Goal: Task Accomplishment & Management: Complete application form

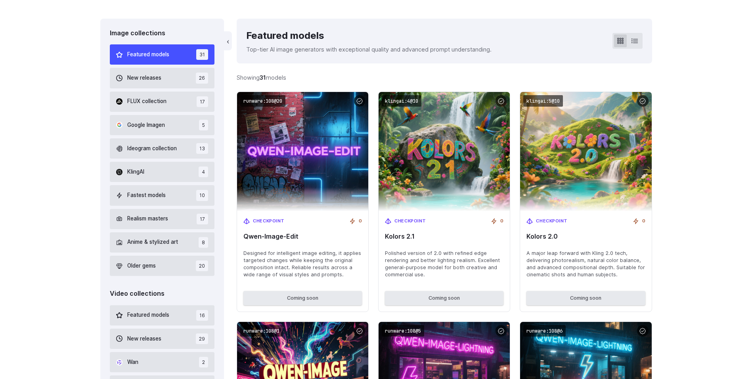
scroll to position [192, 0]
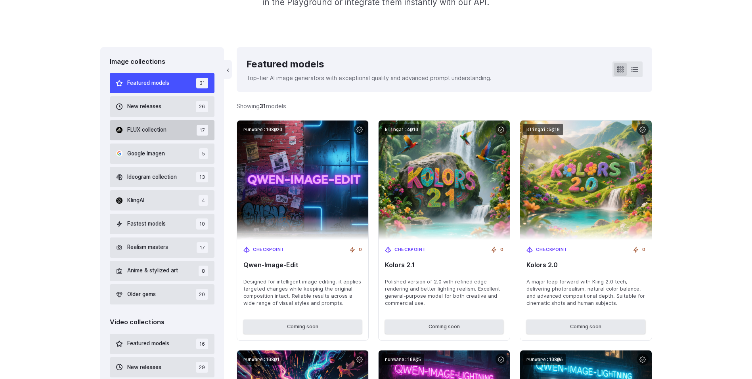
click at [153, 131] on span "FLUX collection" at bounding box center [146, 130] width 39 height 9
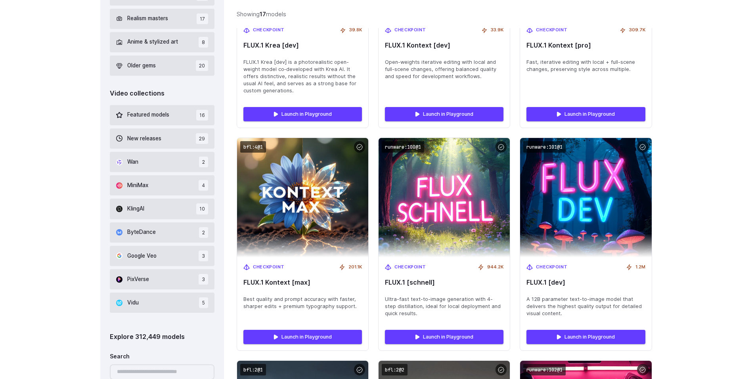
scroll to position [426, 0]
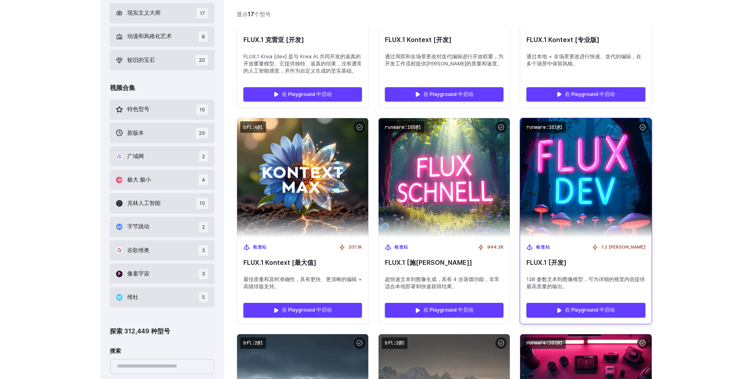
click at [588, 195] on img at bounding box center [586, 177] width 144 height 131
click at [586, 310] on link "在 Playground 中启动" at bounding box center [585, 310] width 118 height 14
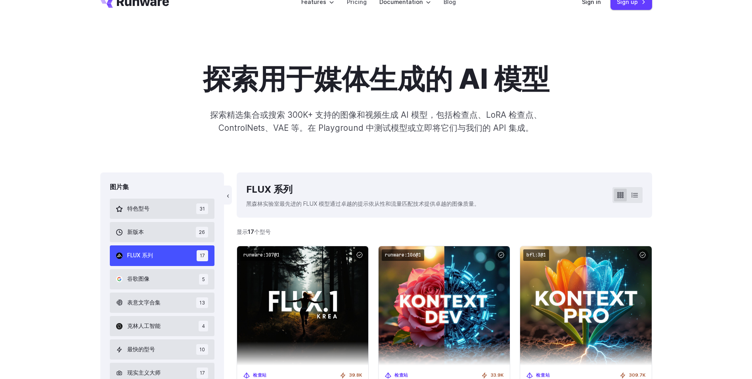
scroll to position [0, 0]
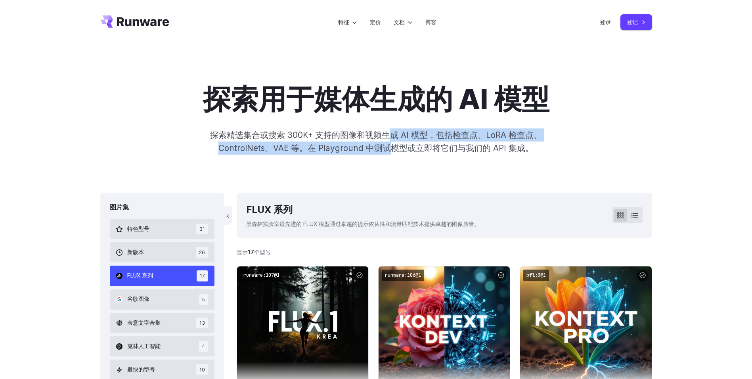
drag, startPoint x: 365, startPoint y: 150, endPoint x: 362, endPoint y: 126, distance: 24.0
click at [362, 126] on div "探索用于媒体生成的 AI 模型 探索精选集合或搜索 300K+ 支持的图像和视频生成 AI 模型，包括检查点、LoRA 检查点、ControlNets、VAE…" at bounding box center [376, 118] width 552 height 72
click at [359, 145] on p "探索精选集合或搜索 300K+ 支持的图像和视频生成 AI 模型，包括检查点、LoRA 检查点、ControlNets、VAE 等。在 Playground …" at bounding box center [376, 141] width 386 height 27
drag, startPoint x: 365, startPoint y: 146, endPoint x: 366, endPoint y: 130, distance: 16.3
click at [366, 130] on p "探索精选集合或搜索 300K+ 支持的图像和视频生成 AI 模型，包括检查点、LoRA 检查点、ControlNets、VAE 等。在 Playground …" at bounding box center [376, 141] width 386 height 27
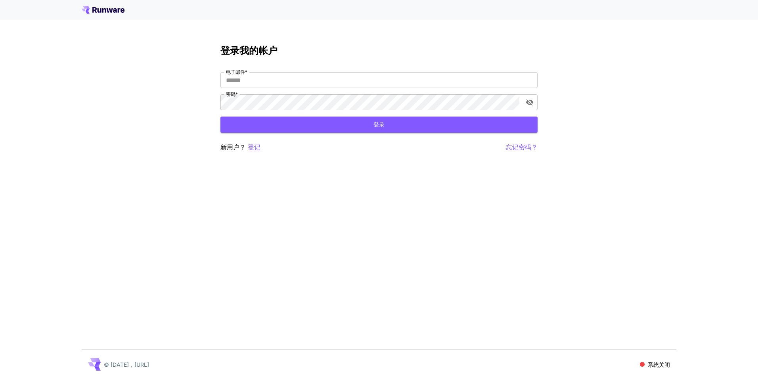
click at [252, 144] on p "登记" at bounding box center [254, 147] width 13 height 10
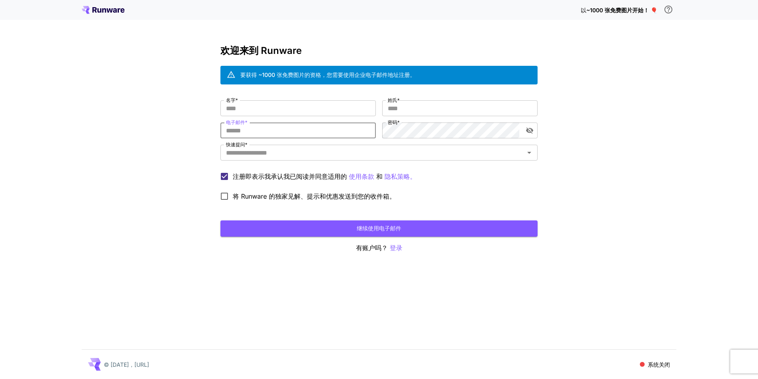
click at [256, 124] on input "电子邮件 *" at bounding box center [297, 130] width 155 height 16
click at [256, 108] on input "名字 *" at bounding box center [297, 108] width 155 height 16
click at [422, 106] on input "姓氏 *" at bounding box center [459, 108] width 155 height 16
drag, startPoint x: 338, startPoint y: 134, endPoint x: 332, endPoint y: 129, distance: 8.1
click at [338, 134] on input "电子邮件 *" at bounding box center [297, 130] width 155 height 16
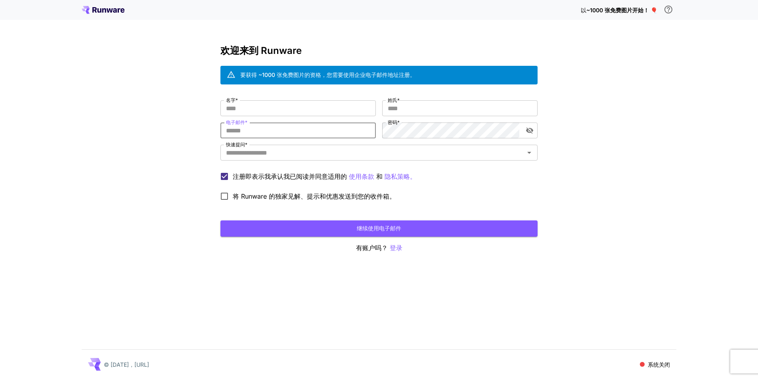
type input "**********"
click at [265, 111] on input "名字 *" at bounding box center [297, 108] width 155 height 16
type input "********"
click at [406, 108] on input "姓氏 *" at bounding box center [459, 108] width 155 height 16
drag, startPoint x: 400, startPoint y: 104, endPoint x: 373, endPoint y: 106, distance: 27.0
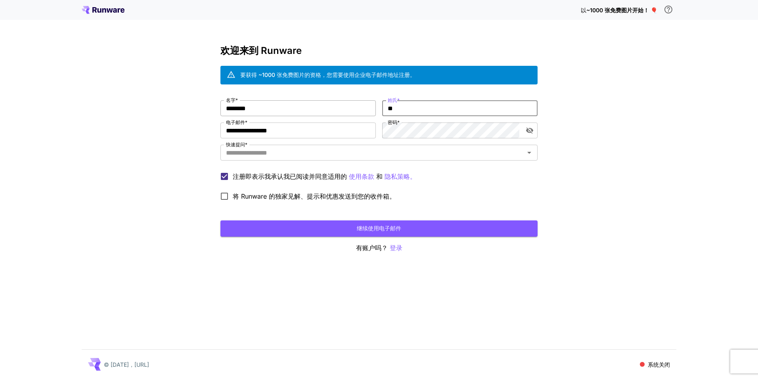
click at [373, 106] on div "**********" at bounding box center [378, 152] width 317 height 104
type input "**"
click at [340, 226] on button "继续使用电子邮件" at bounding box center [378, 228] width 317 height 16
click at [291, 152] on input "快速提问 *" at bounding box center [372, 152] width 299 height 11
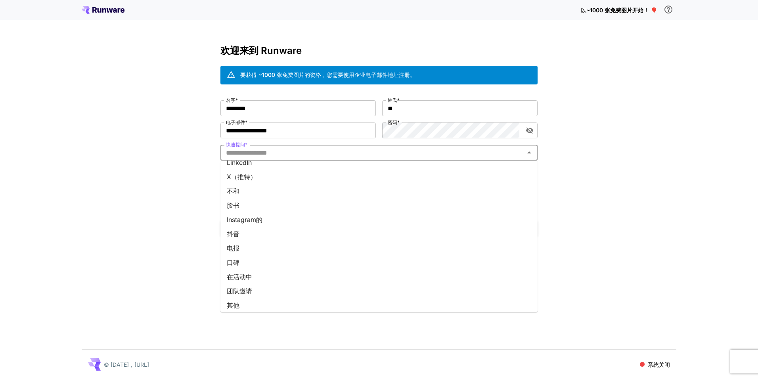
scroll to position [69, 0]
click at [240, 298] on li "其他" at bounding box center [378, 301] width 317 height 14
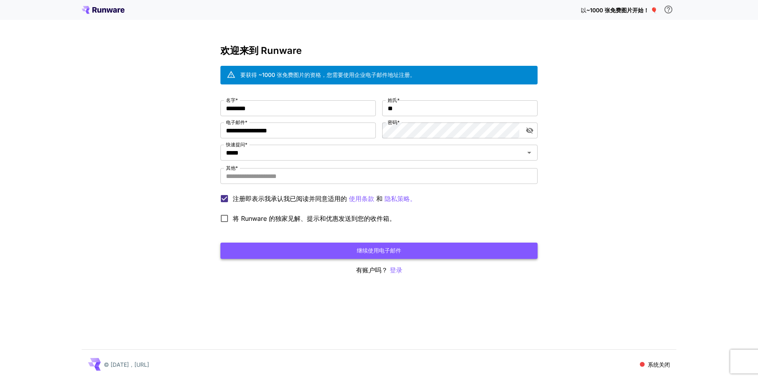
click at [306, 246] on button "继续使用电子邮件" at bounding box center [378, 251] width 317 height 16
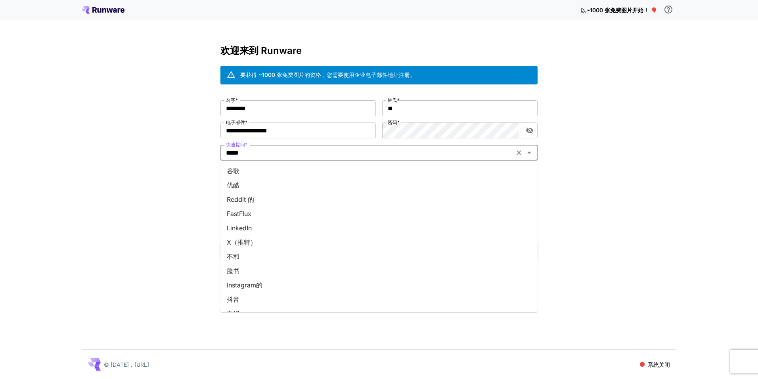
scroll to position [66, 0]
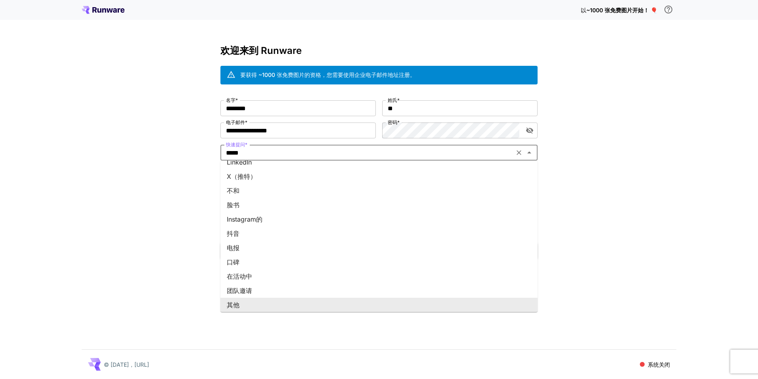
drag, startPoint x: 255, startPoint y: 151, endPoint x: 206, endPoint y: 153, distance: 48.8
click at [206, 153] on div "**********" at bounding box center [379, 189] width 758 height 379
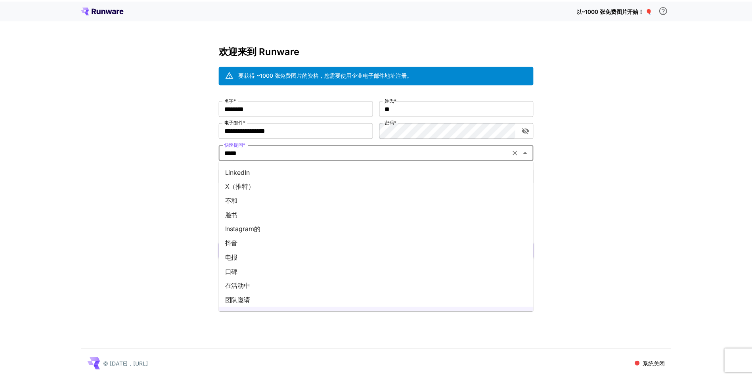
scroll to position [69, 0]
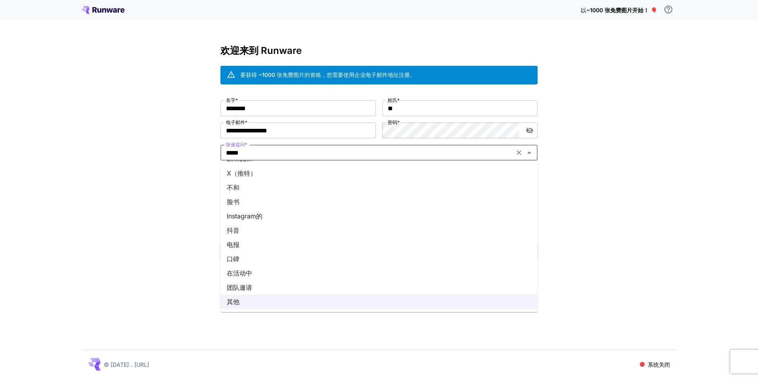
click at [258, 290] on li "团队邀请" at bounding box center [378, 287] width 317 height 14
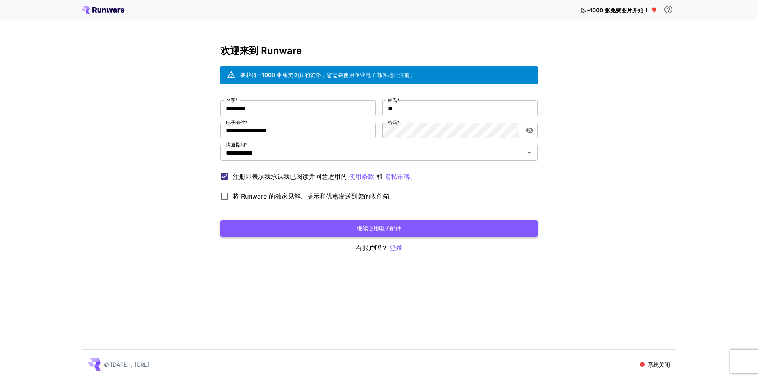
click at [284, 231] on button "继续使用电子邮件" at bounding box center [378, 228] width 317 height 16
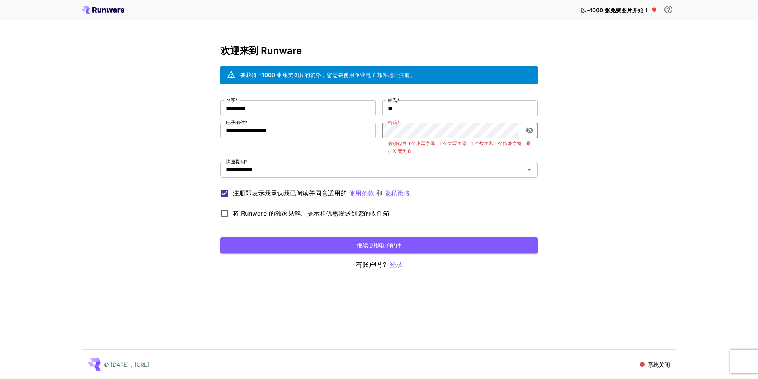
click at [525, 130] on button "切换密码可见性" at bounding box center [529, 130] width 14 height 14
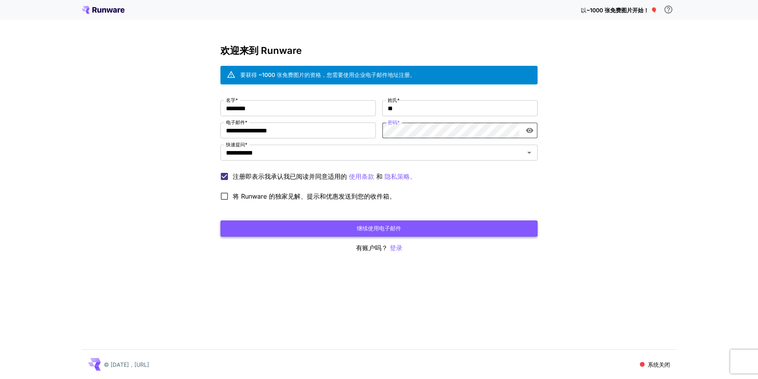
click at [432, 227] on button "继续使用电子邮件" at bounding box center [378, 228] width 317 height 16
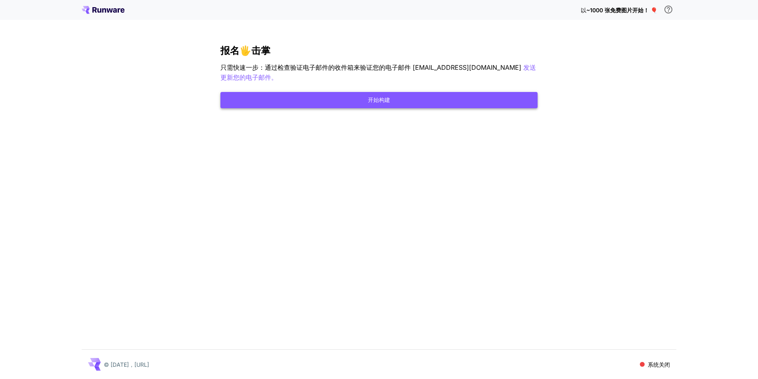
click at [391, 103] on button "开始构建" at bounding box center [378, 100] width 317 height 16
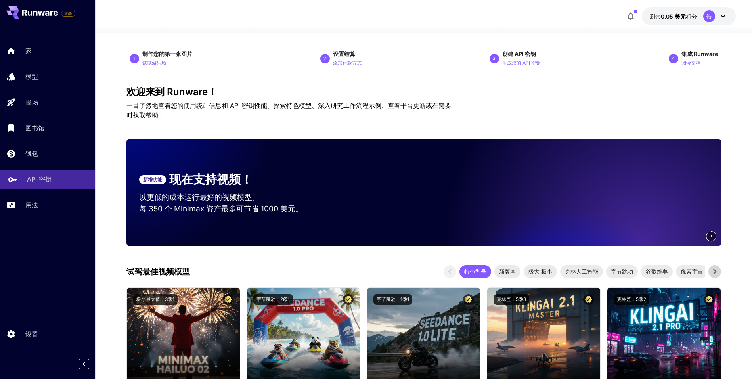
click at [32, 176] on p "API 密钥" at bounding box center [39, 179] width 25 height 10
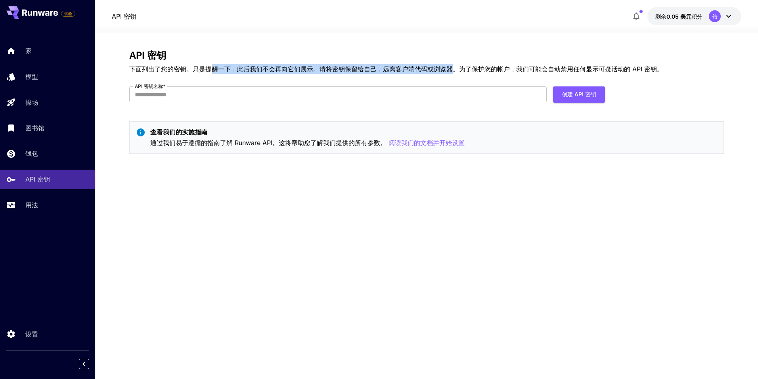
drag, startPoint x: 209, startPoint y: 67, endPoint x: 453, endPoint y: 67, distance: 244.5
click at [453, 67] on p "下面列出了您的密钥。只是提醒一下，此后我们不会再向它们展示。请将密钥保留给自己，远离客户端代码或浏览器。为了保护您的帐户，我们可能会自动禁用任何显示可疑活动的…" at bounding box center [426, 69] width 594 height 10
click at [577, 96] on button "创建 API 密钥" at bounding box center [579, 94] width 52 height 16
click at [322, 96] on input "API 密钥名称 *" at bounding box center [337, 94] width 417 height 16
type input "**********"
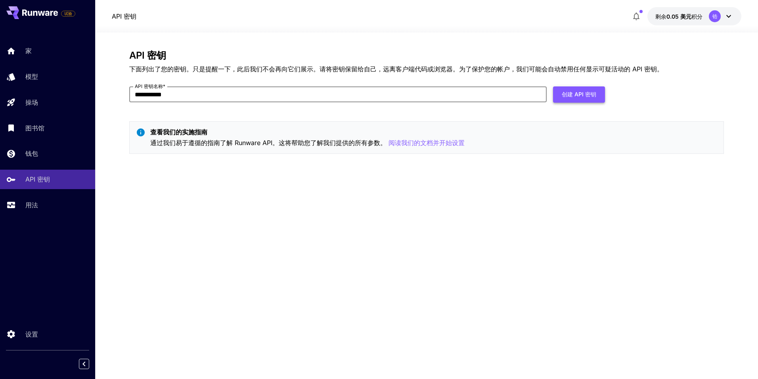
click at [563, 97] on button "创建 API 密钥" at bounding box center [579, 94] width 52 height 16
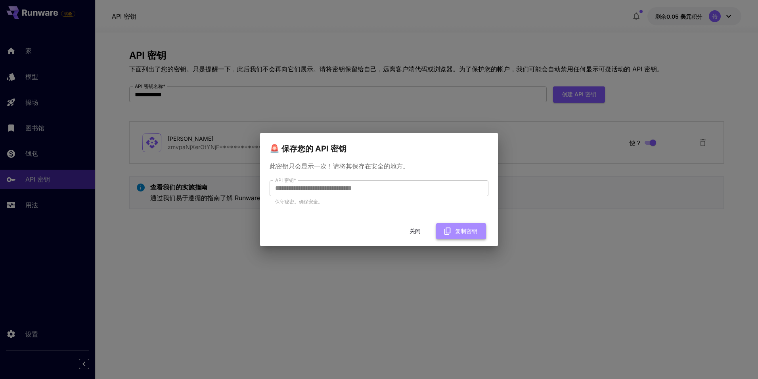
click at [457, 233] on font "复制密钥" at bounding box center [466, 231] width 22 height 10
click at [456, 234] on font "复制密钥" at bounding box center [466, 231] width 22 height 10
click at [421, 231] on button "关闭" at bounding box center [415, 231] width 36 height 16
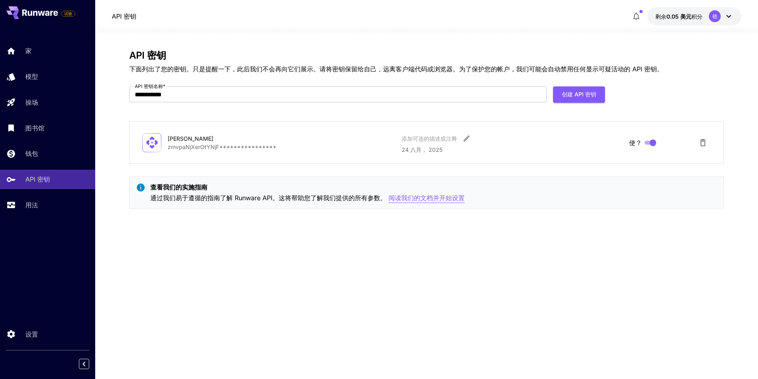
click at [405, 198] on p "阅读我们的文档并开始设置" at bounding box center [426, 198] width 76 height 10
click at [47, 151] on div "钱包" at bounding box center [58, 154] width 62 height 10
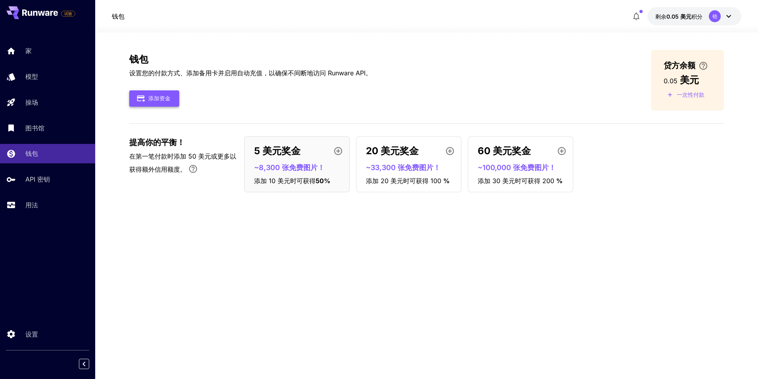
click at [167, 101] on font "添加资金" at bounding box center [159, 99] width 22 height 10
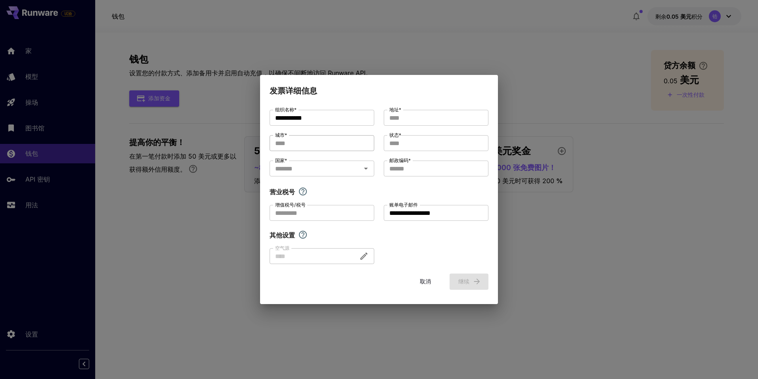
click at [298, 143] on input "城市 *" at bounding box center [321, 143] width 105 height 16
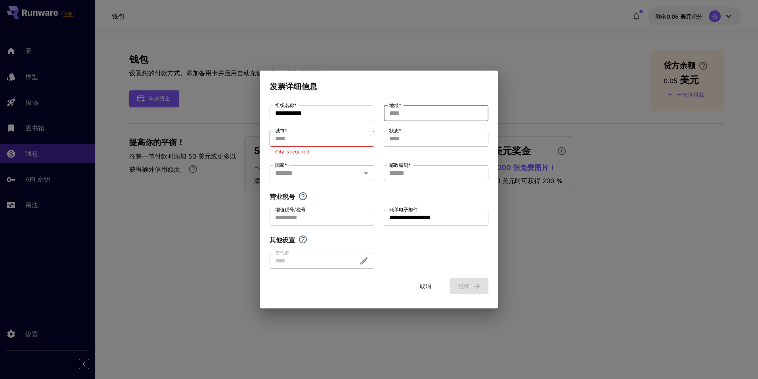
click at [400, 115] on input "地址 *" at bounding box center [436, 113] width 105 height 16
click at [321, 142] on input "城市 *" at bounding box center [321, 139] width 105 height 16
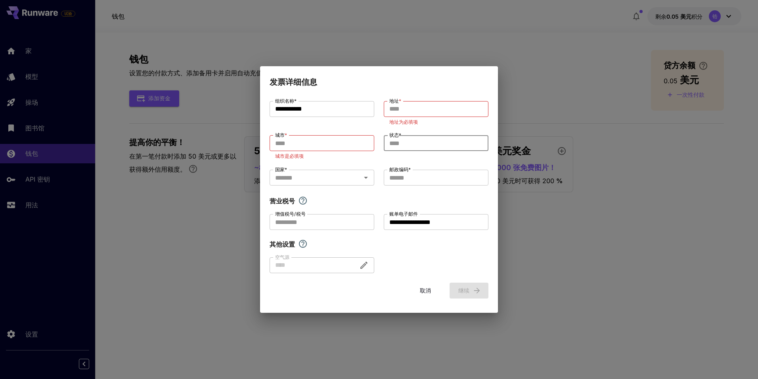
click at [404, 140] on input "状态 *" at bounding box center [436, 143] width 105 height 16
click at [326, 143] on input "城市 *" at bounding box center [321, 143] width 105 height 16
click at [404, 174] on input "邮政编码 *" at bounding box center [436, 178] width 105 height 16
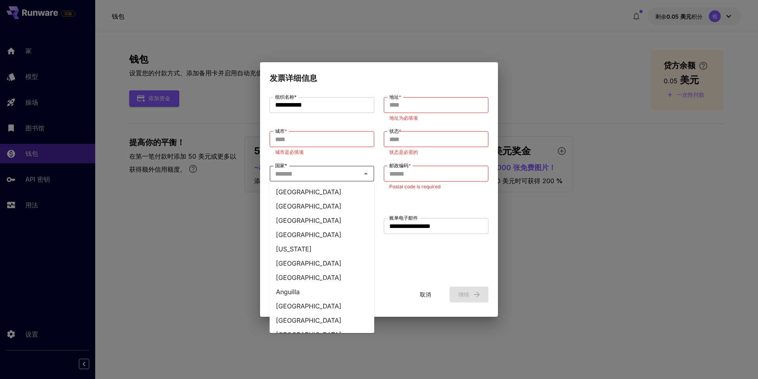
click at [337, 178] on input "国家 *" at bounding box center [315, 173] width 87 height 11
type input "*"
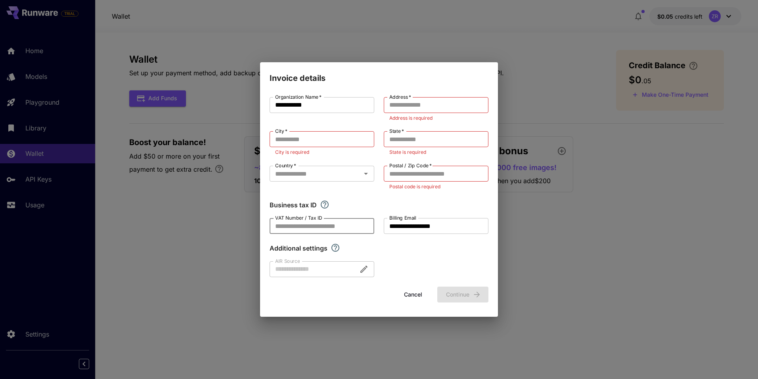
click at [327, 224] on input "VAT Number / Tax ID" at bounding box center [321, 226] width 105 height 16
type input "*"
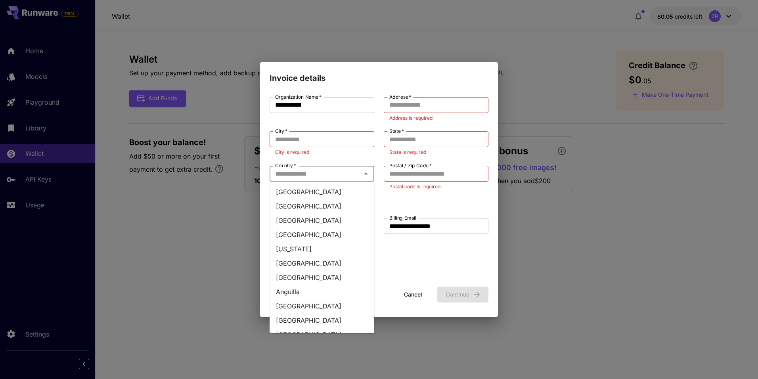
click at [342, 176] on input "Country   *" at bounding box center [315, 173] width 87 height 11
type input "**"
click at [293, 222] on li "[GEOGRAPHIC_DATA]" at bounding box center [321, 220] width 105 height 14
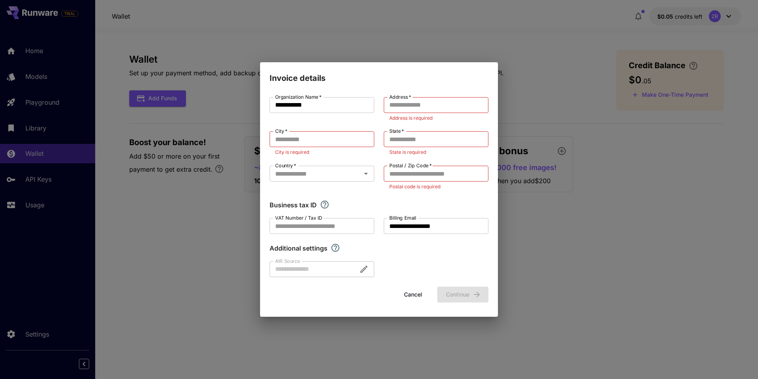
type input "*****"
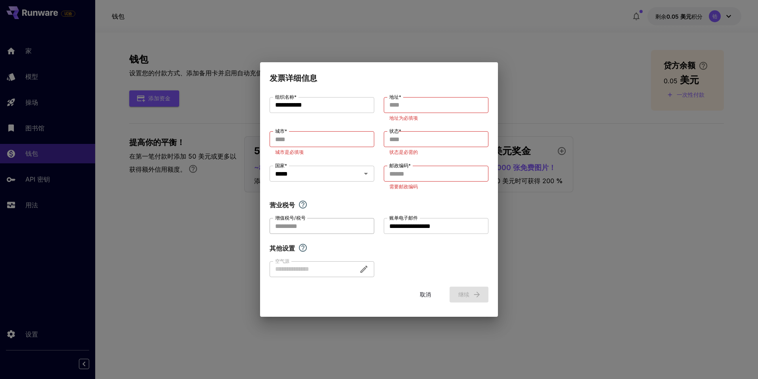
click at [321, 228] on input "增值税号/税号" at bounding box center [321, 226] width 105 height 16
click at [311, 266] on div at bounding box center [321, 269] width 105 height 16
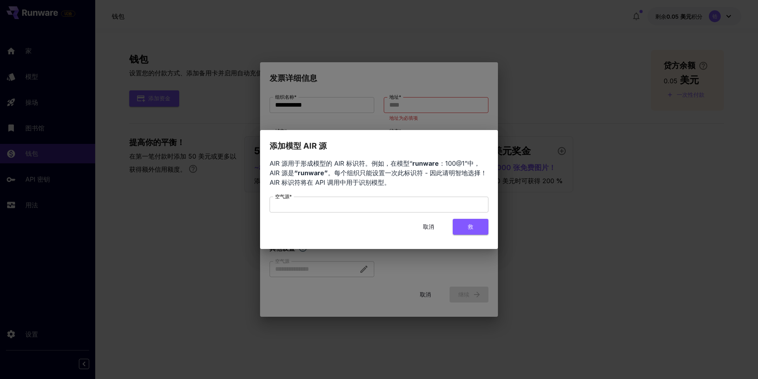
click at [428, 223] on button "取消" at bounding box center [429, 227] width 36 height 16
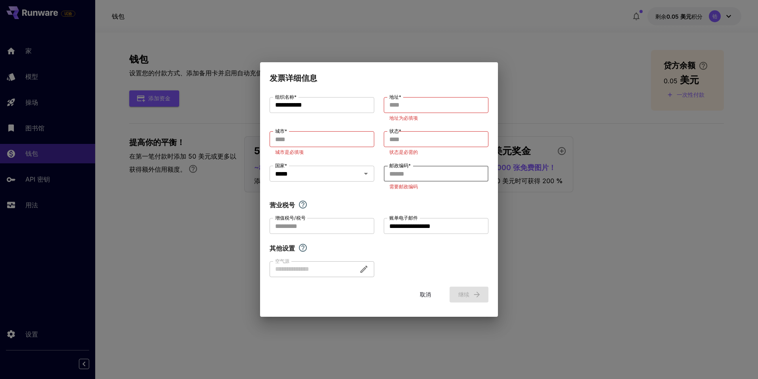
click at [399, 171] on input "邮政编码 *" at bounding box center [436, 174] width 105 height 16
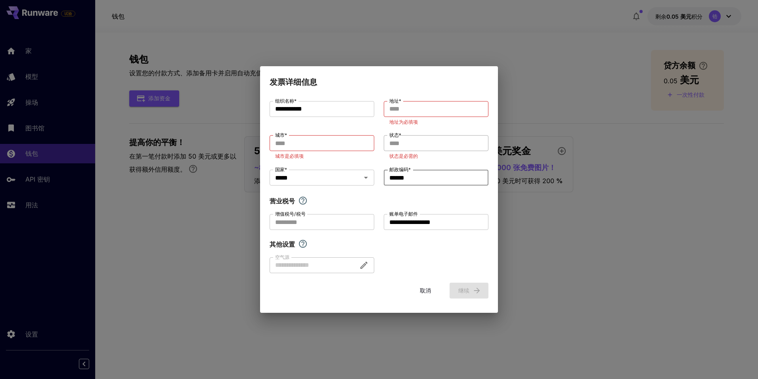
type input "******"
click at [411, 145] on input "状态 *" at bounding box center [436, 143] width 105 height 16
click at [407, 101] on input "地址 *" at bounding box center [436, 109] width 105 height 16
click at [407, 108] on input "地址 *" at bounding box center [436, 109] width 105 height 16
click at [321, 262] on div at bounding box center [321, 265] width 105 height 16
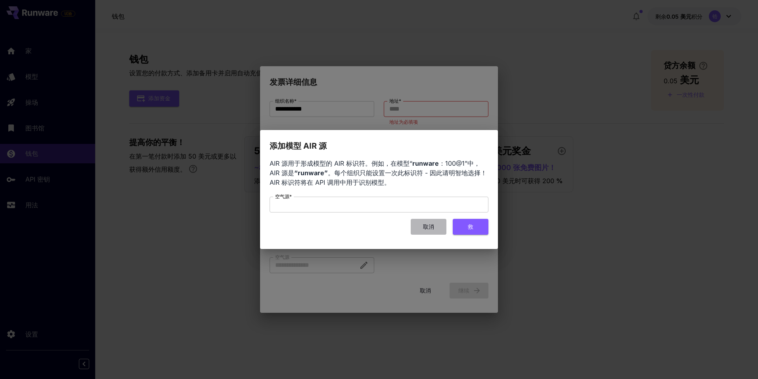
click at [425, 228] on button "取消" at bounding box center [429, 227] width 36 height 16
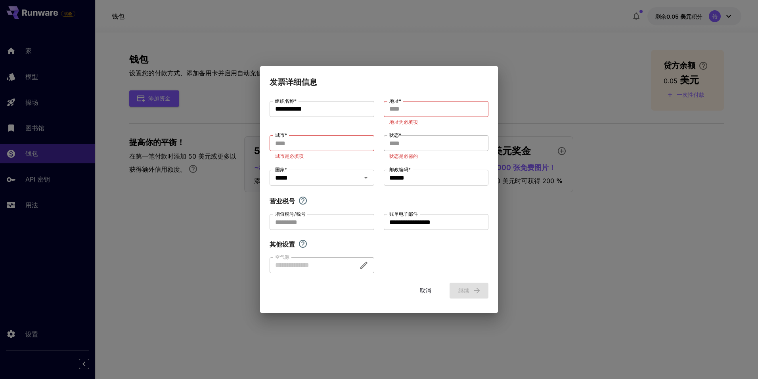
click at [404, 139] on input "状态 *" at bounding box center [436, 143] width 105 height 16
click at [327, 141] on input "城市 *" at bounding box center [321, 143] width 105 height 16
type input "*"
type input "**"
click at [405, 113] on input "地址 *" at bounding box center [436, 109] width 105 height 16
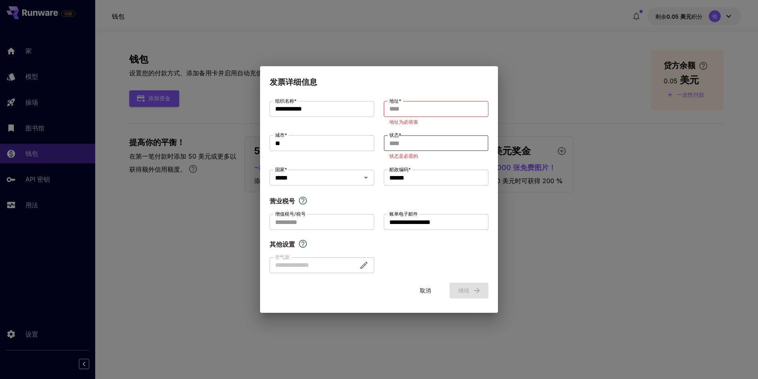
click at [413, 146] on input "状态 *" at bounding box center [436, 143] width 105 height 16
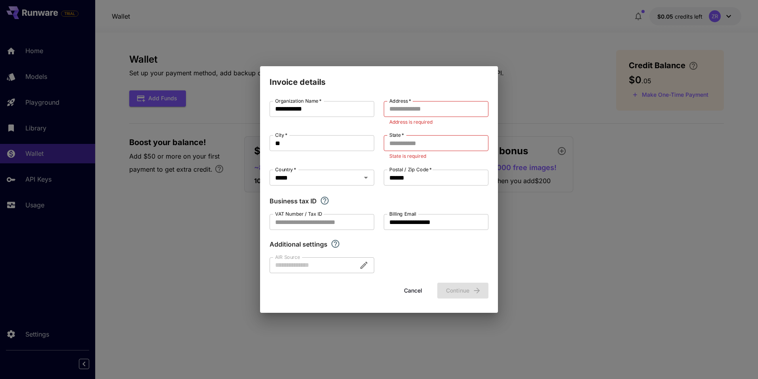
drag, startPoint x: 400, startPoint y: 134, endPoint x: 391, endPoint y: 136, distance: 9.7
click at [391, 136] on label "State   *" at bounding box center [396, 135] width 15 height 7
click at [391, 136] on input "State   *" at bounding box center [436, 143] width 105 height 16
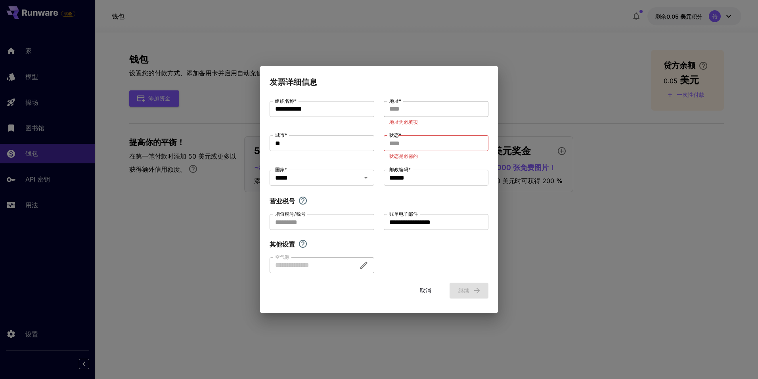
click at [432, 112] on input "地址 *" at bounding box center [436, 109] width 105 height 16
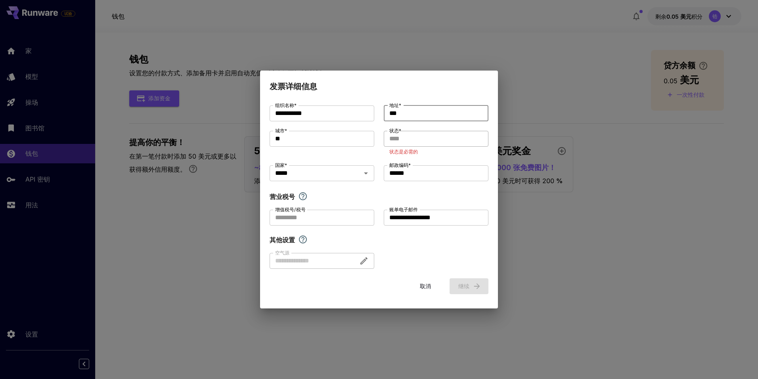
type input "***"
click at [418, 138] on input "状态 *" at bounding box center [436, 139] width 105 height 16
click at [467, 287] on div "取消 继续" at bounding box center [378, 286] width 219 height 16
drag, startPoint x: 424, startPoint y: 220, endPoint x: 418, endPoint y: 220, distance: 6.3
click at [424, 220] on input "**********" at bounding box center [436, 218] width 105 height 16
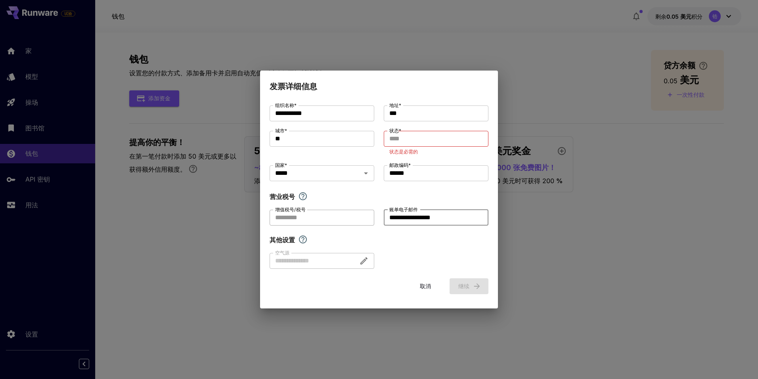
click at [334, 219] on input "增值税号/税号" at bounding box center [321, 218] width 105 height 16
click at [326, 254] on div at bounding box center [321, 261] width 105 height 16
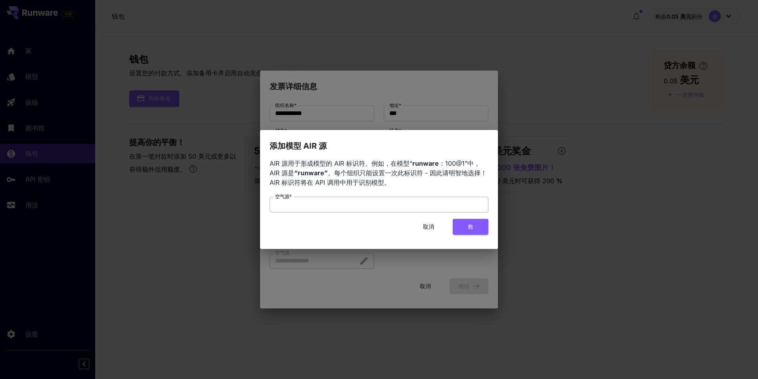
click at [339, 204] on input "空气源 *" at bounding box center [378, 205] width 219 height 16
click at [426, 225] on button "取消" at bounding box center [429, 227] width 36 height 16
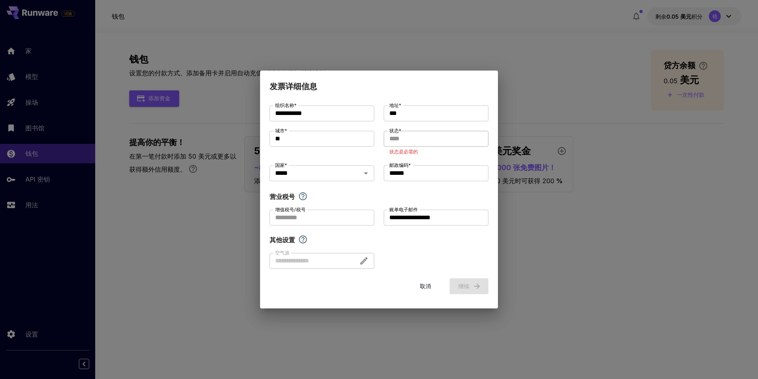
click at [405, 137] on input "状态 *" at bounding box center [436, 139] width 105 height 16
click at [421, 135] on input "状态 *" at bounding box center [436, 139] width 105 height 16
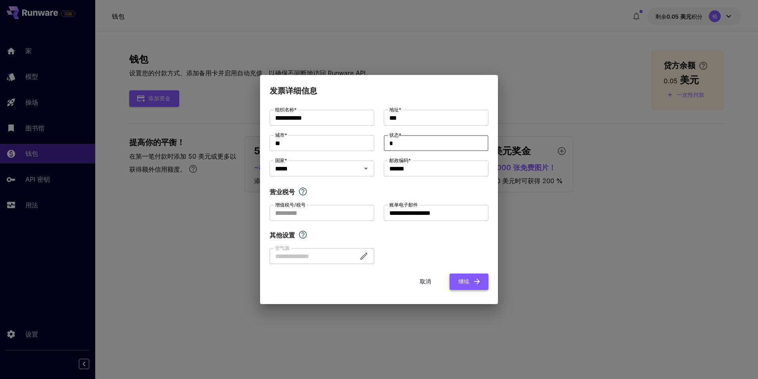
type input "*"
click at [469, 277] on font "继续" at bounding box center [463, 282] width 11 height 10
type input "***"
type input "**"
type input "*"
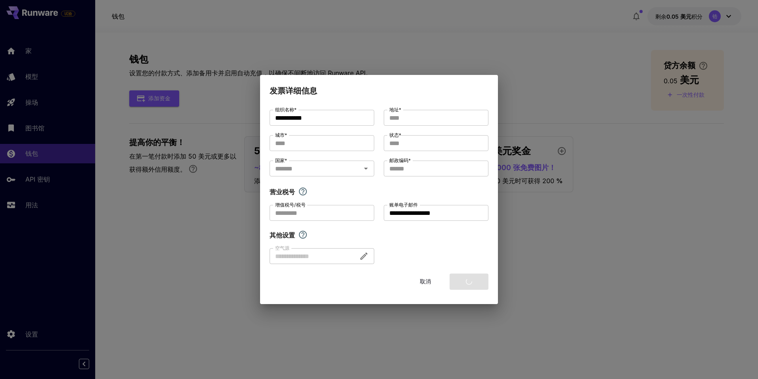
type input "******"
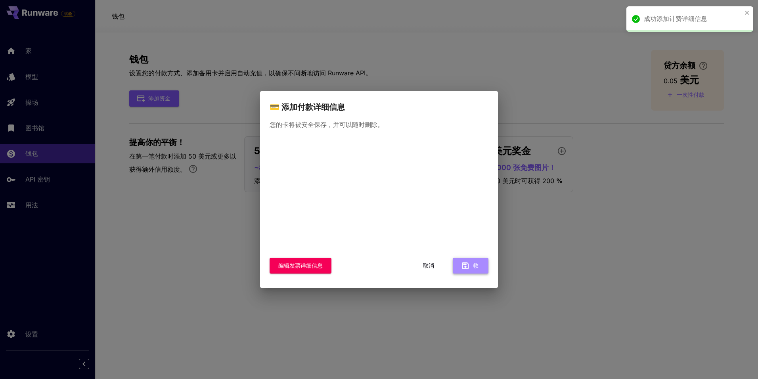
click at [477, 265] on font "救" at bounding box center [476, 266] width 6 height 10
click at [747, 9] on div "添加卡详细信息时出错" at bounding box center [689, 18] width 127 height 25
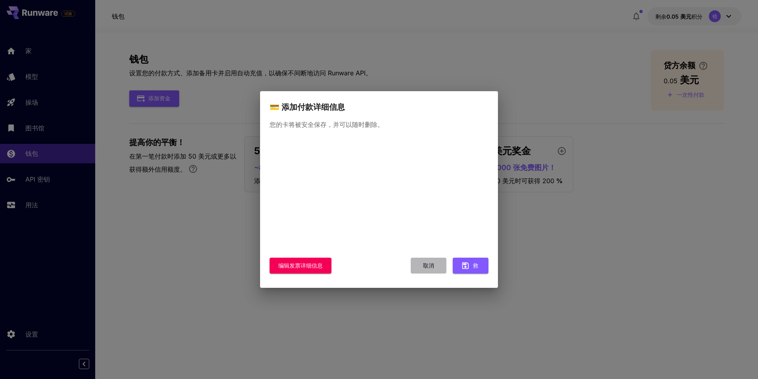
click at [424, 261] on font "取消" at bounding box center [428, 266] width 11 height 10
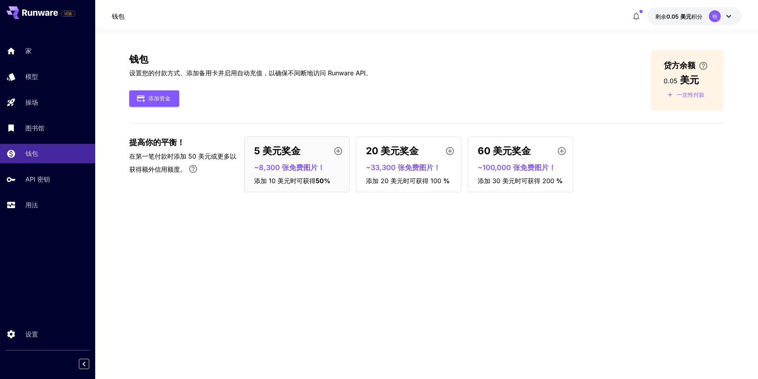
click at [311, 158] on div "5 美元奖金" at bounding box center [300, 151] width 92 height 16
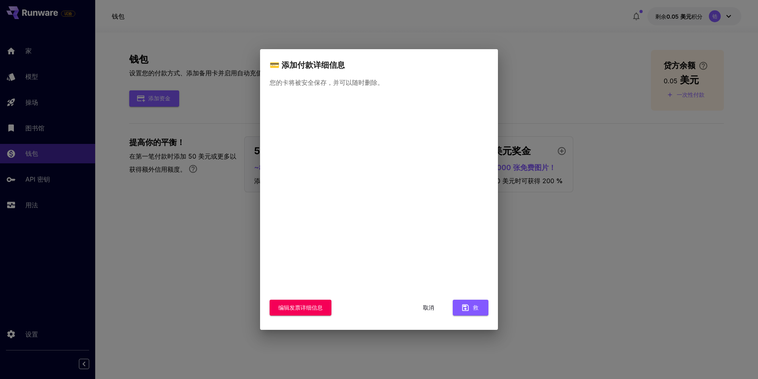
click at [425, 304] on font "取消" at bounding box center [428, 308] width 11 height 10
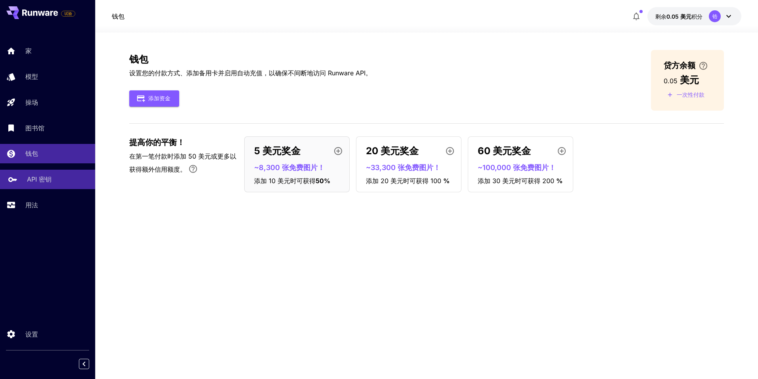
click at [30, 180] on p "API 密钥" at bounding box center [39, 179] width 25 height 10
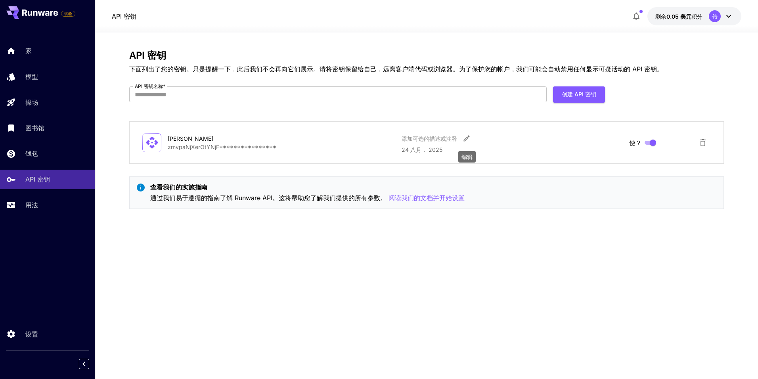
click at [466, 139] on icon "编辑" at bounding box center [466, 139] width 6 height 6
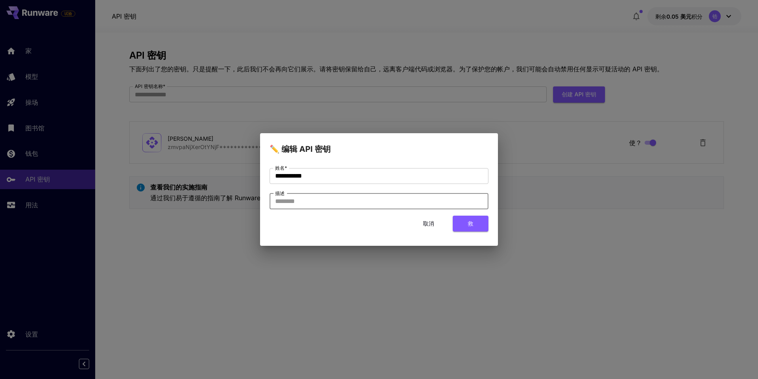
click at [321, 201] on input "描述" at bounding box center [378, 201] width 219 height 16
click at [428, 220] on button "取消" at bounding box center [429, 224] width 36 height 16
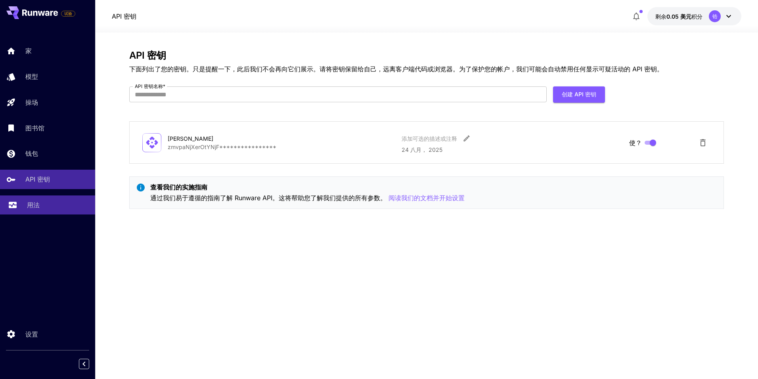
click at [51, 208] on div "用法" at bounding box center [58, 205] width 62 height 10
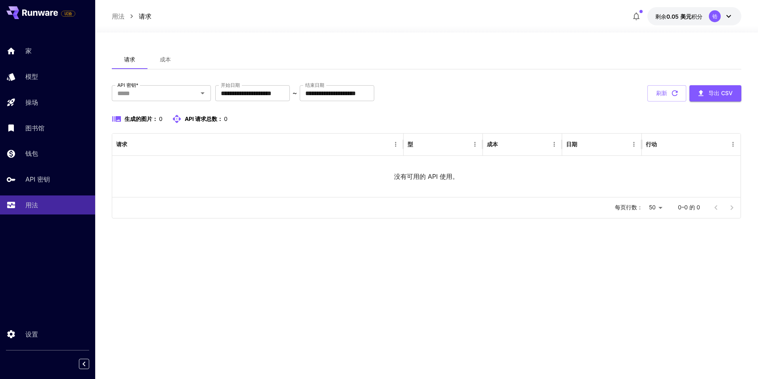
click at [726, 14] on icon at bounding box center [729, 16] width 10 height 10
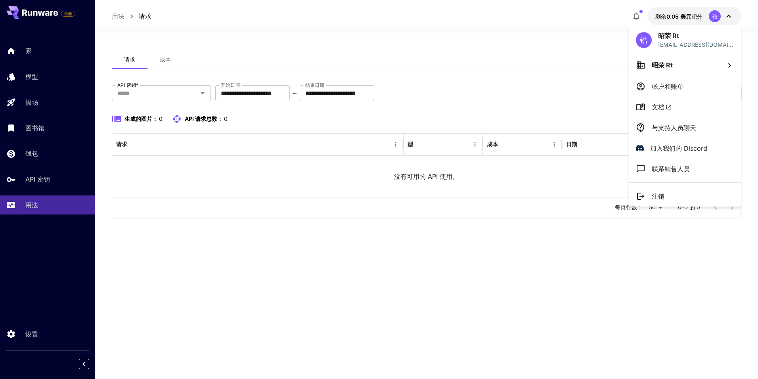
click at [31, 72] on div at bounding box center [379, 189] width 758 height 379
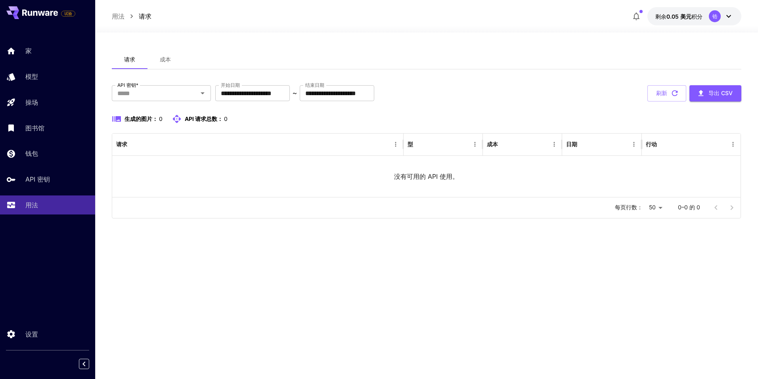
click at [29, 79] on p "模型" at bounding box center [31, 77] width 13 height 10
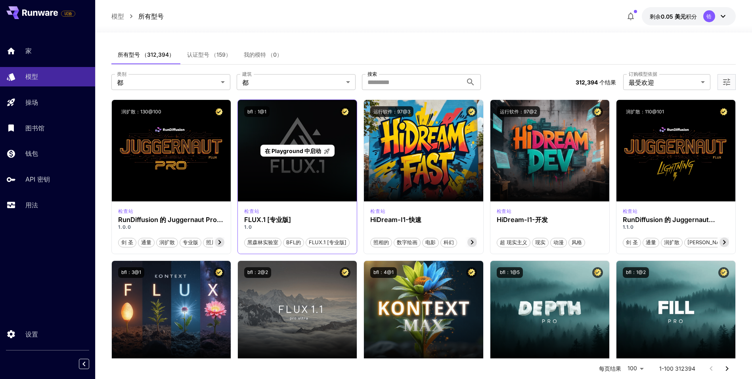
click at [279, 151] on span "在 Playground 中启动" at bounding box center [293, 150] width 56 height 7
